Goal: Obtain resource: Obtain resource

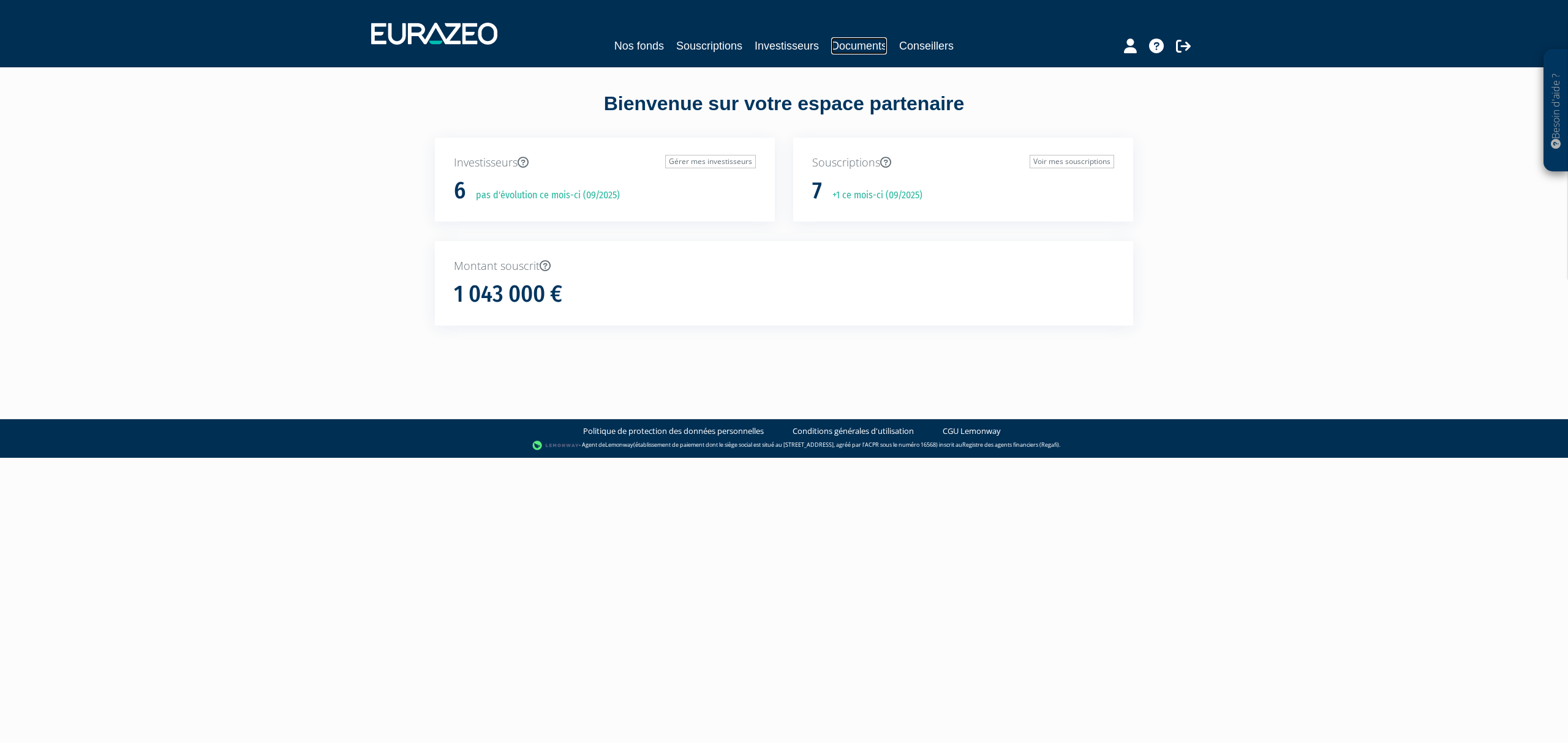
click at [870, 43] on link "Documents" at bounding box center [858, 45] width 56 height 17
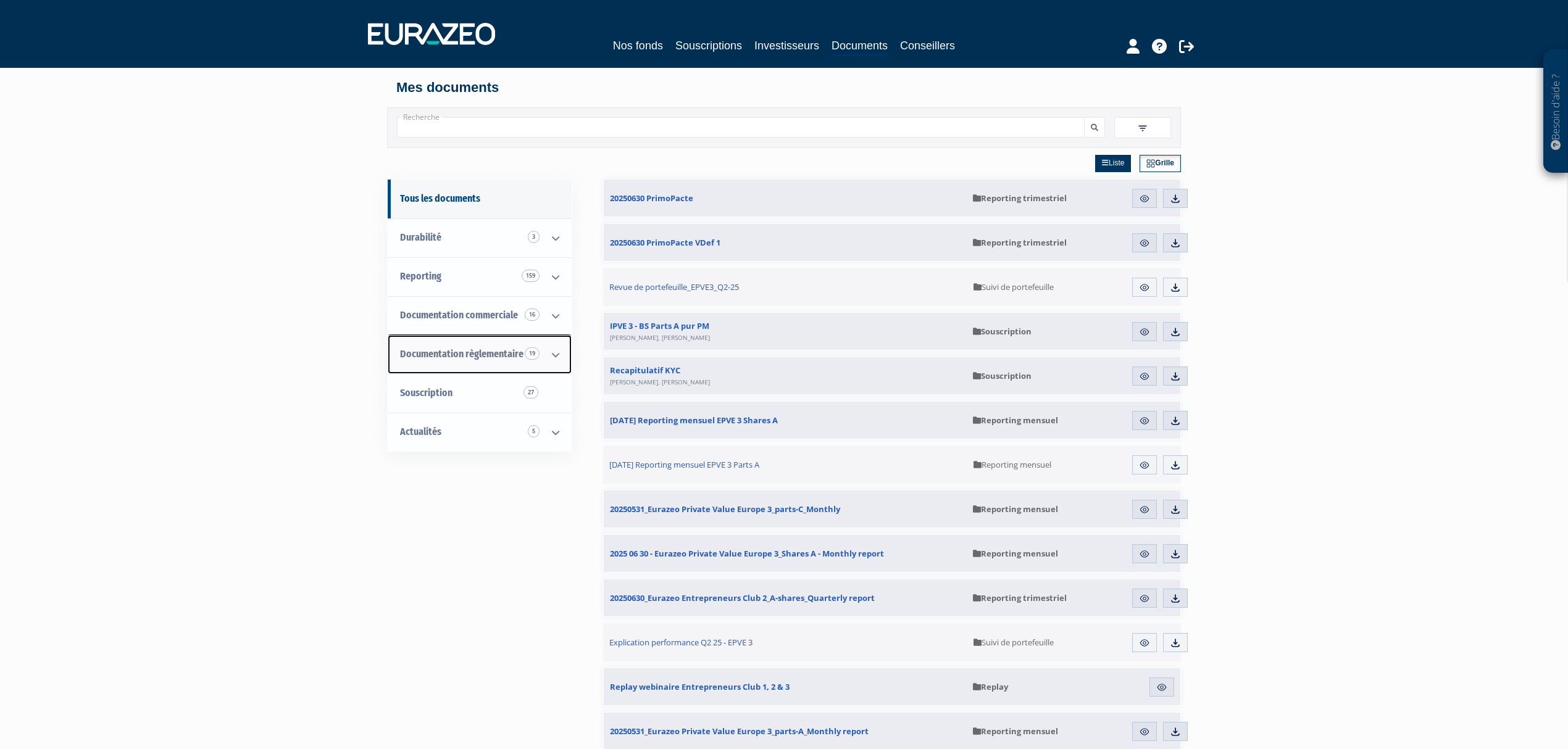
click at [467, 356] on span "Documentation règlementaire 19" at bounding box center [462, 353] width 124 height 12
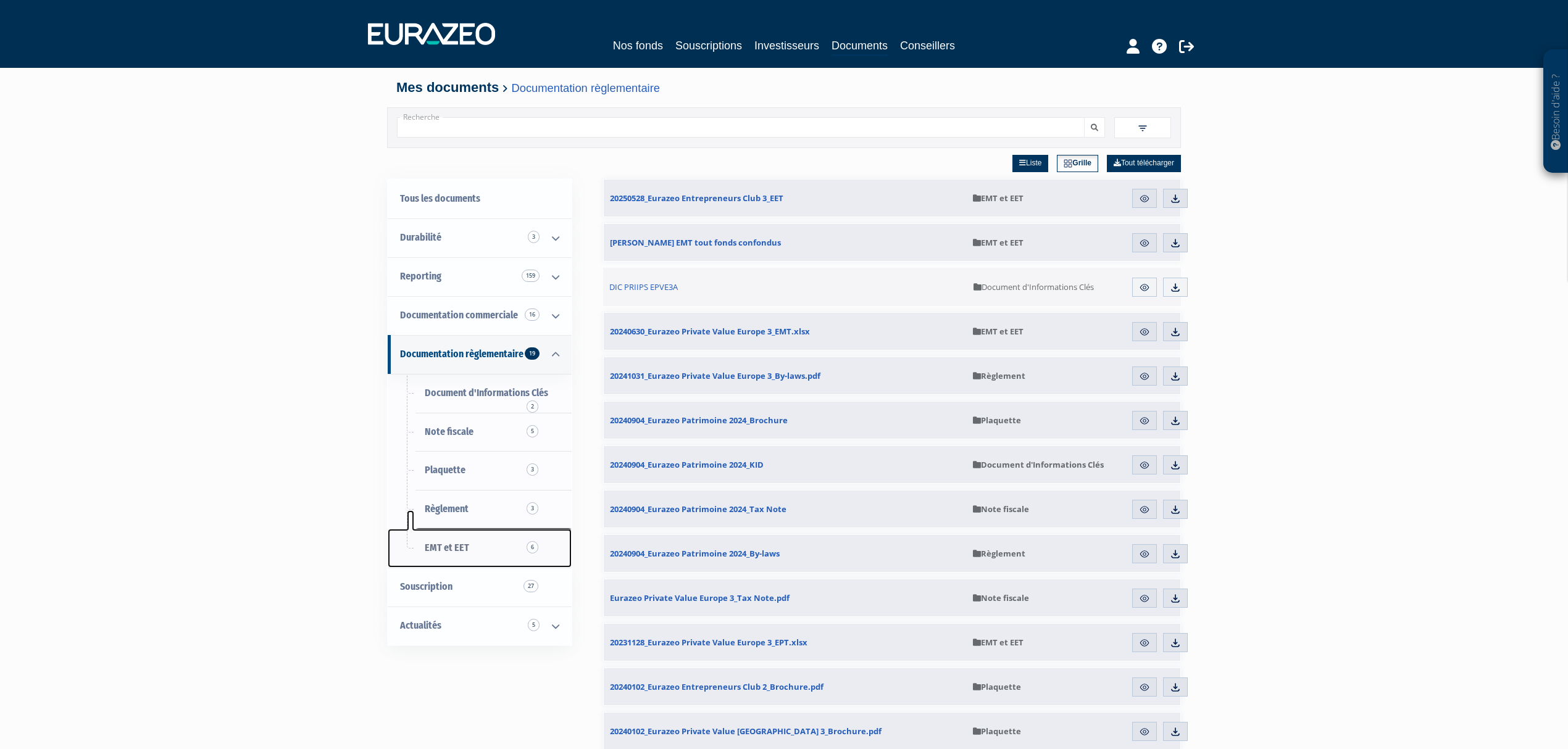
click at [485, 548] on link "EMT et EET 6" at bounding box center [480, 549] width 184 height 39
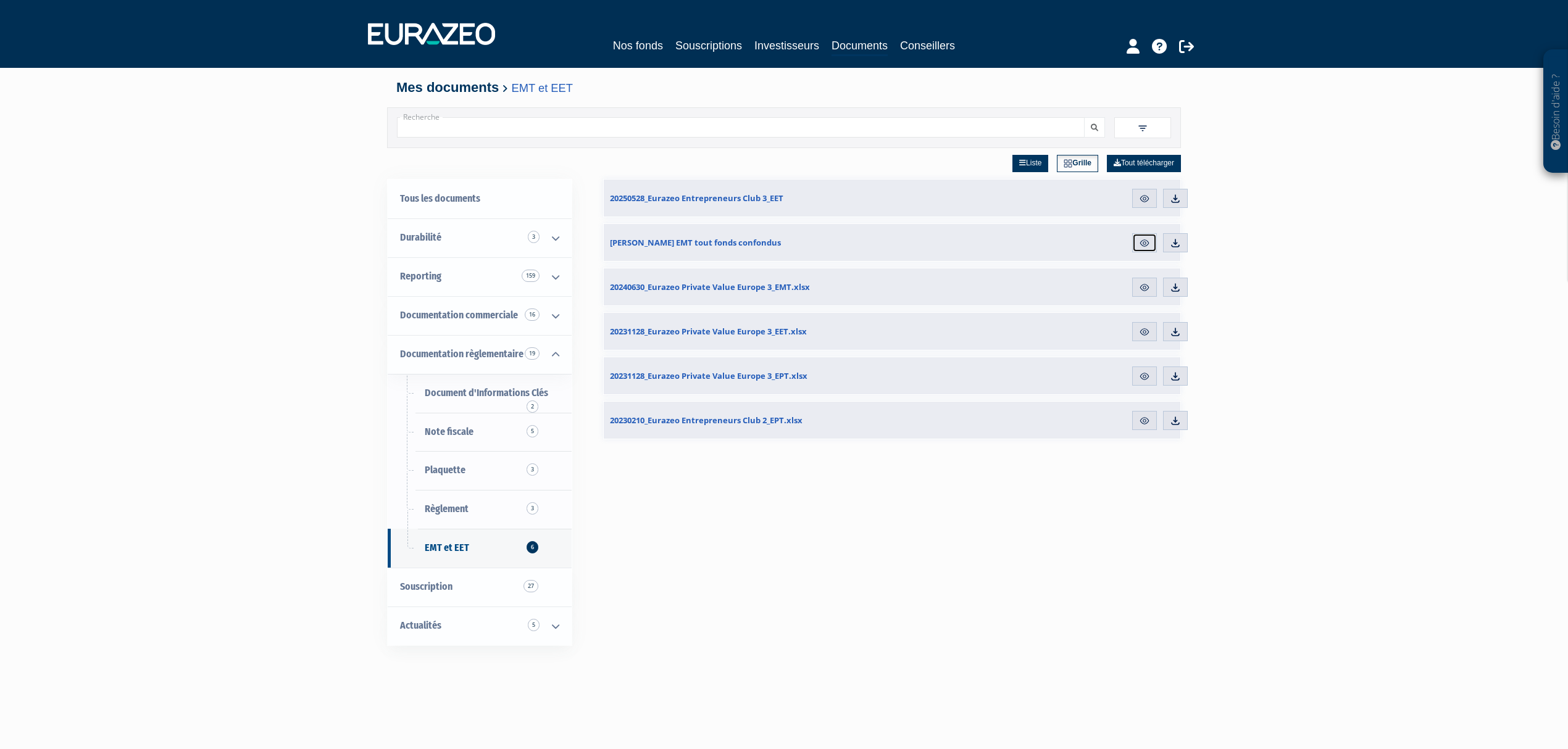
click at [1140, 247] on img at bounding box center [1144, 243] width 11 height 11
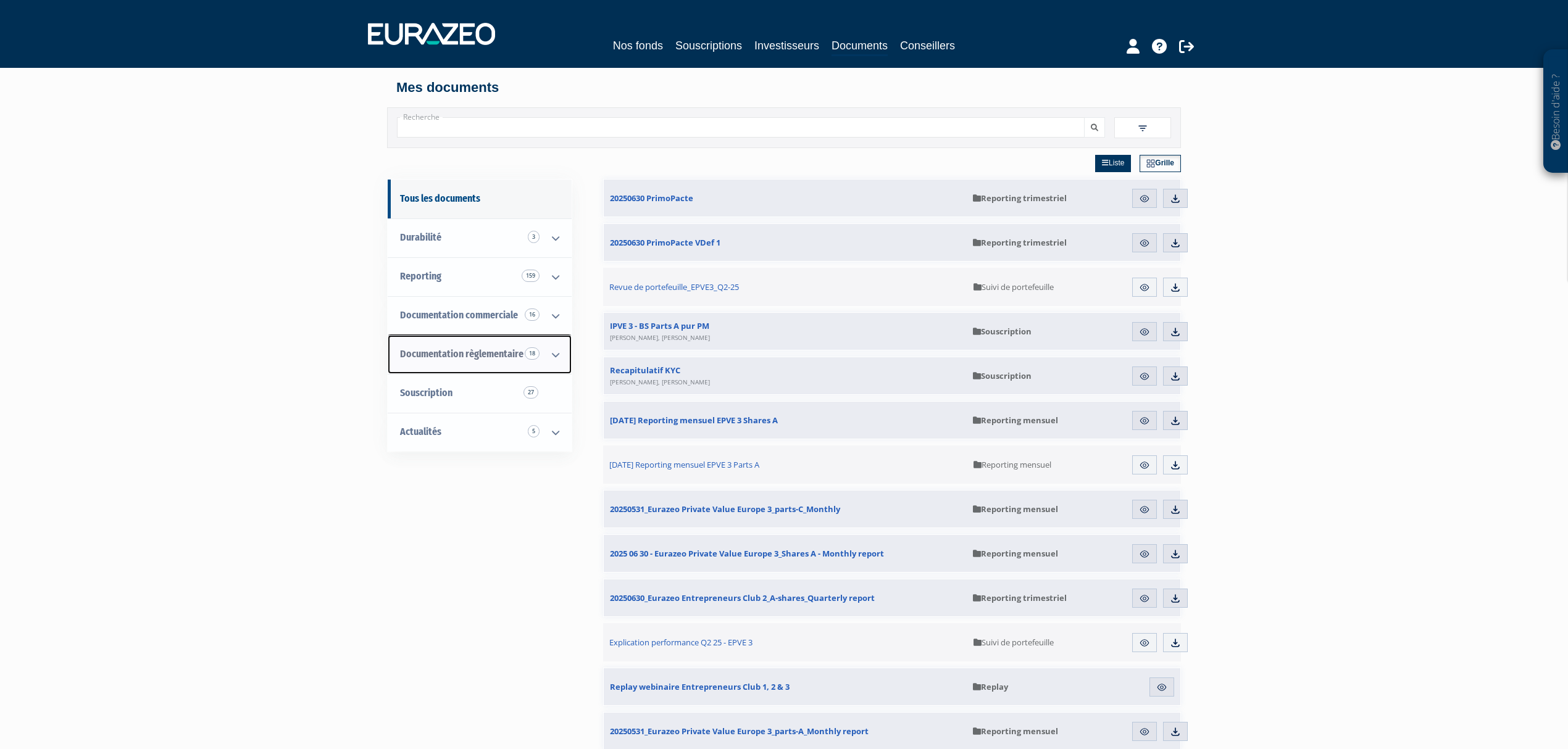
click at [457, 351] on span "Documentation règlementaire 18" at bounding box center [462, 353] width 124 height 12
